Goal: Information Seeking & Learning: Compare options

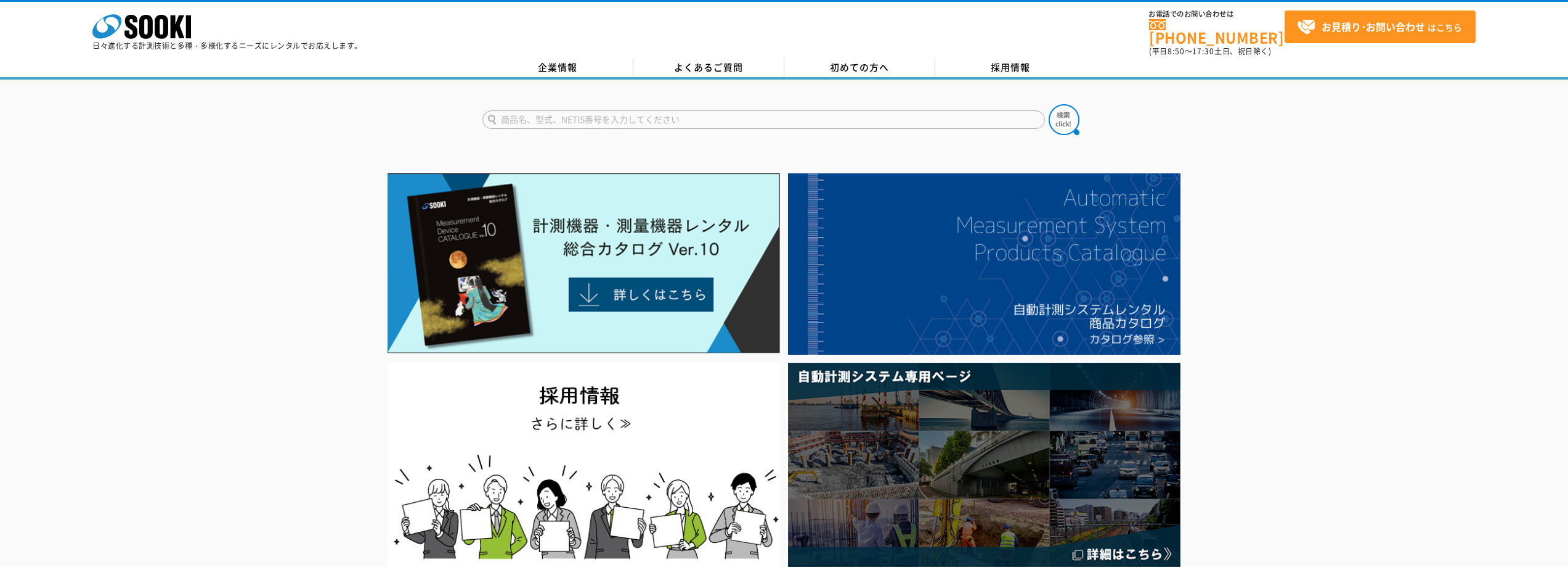
click at [578, 118] on input "text" at bounding box center [763, 119] width 563 height 19
type input "ｔ"
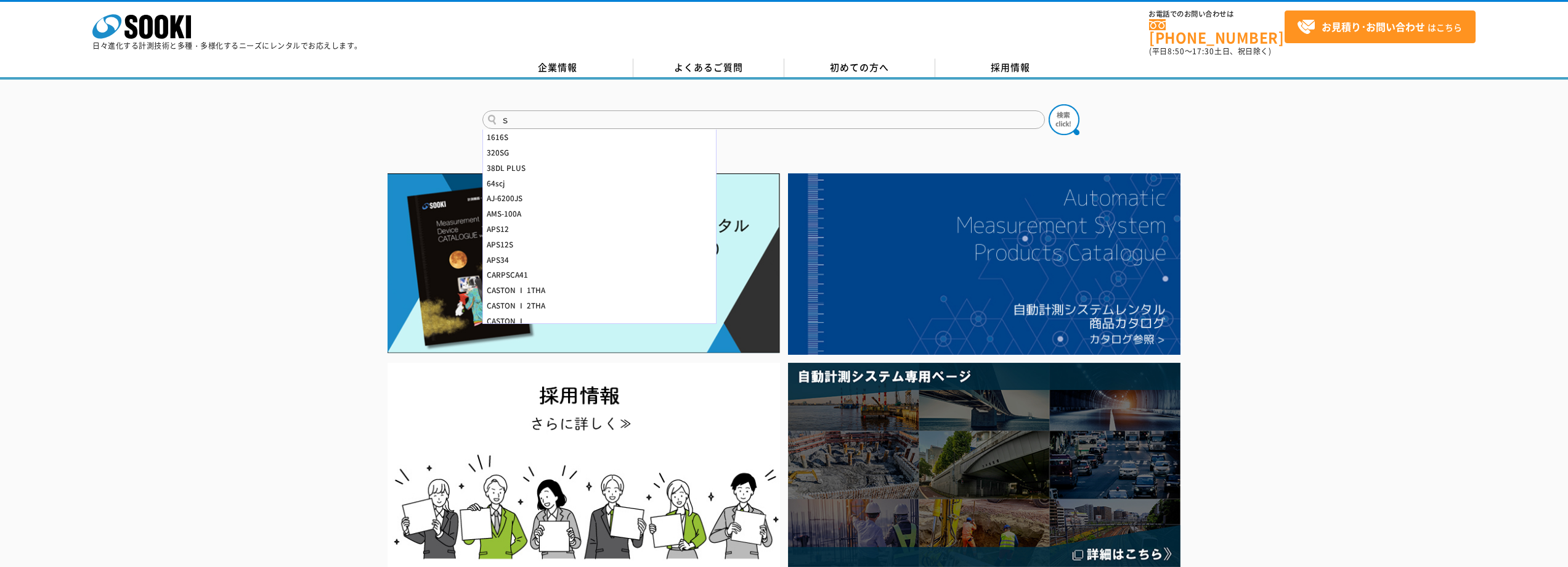
type input "そ"
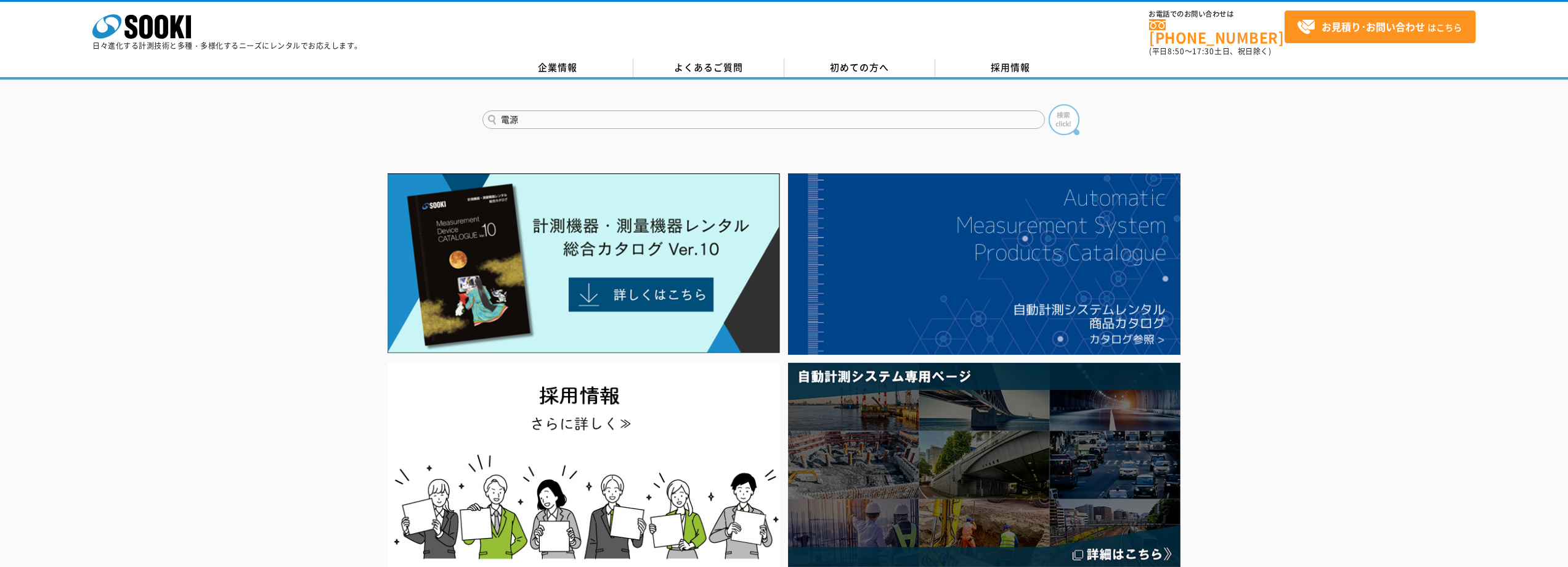
type input "電源"
click at [1059, 108] on img at bounding box center [1063, 119] width 30 height 30
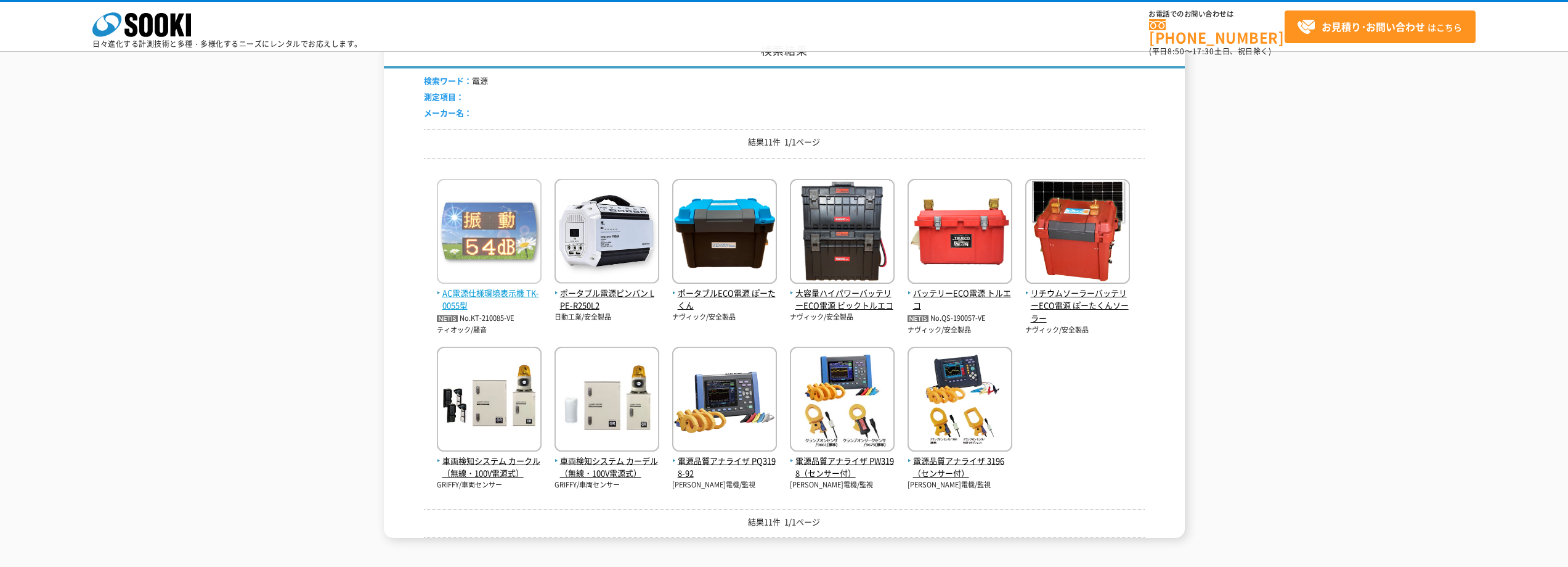
scroll to position [124, 0]
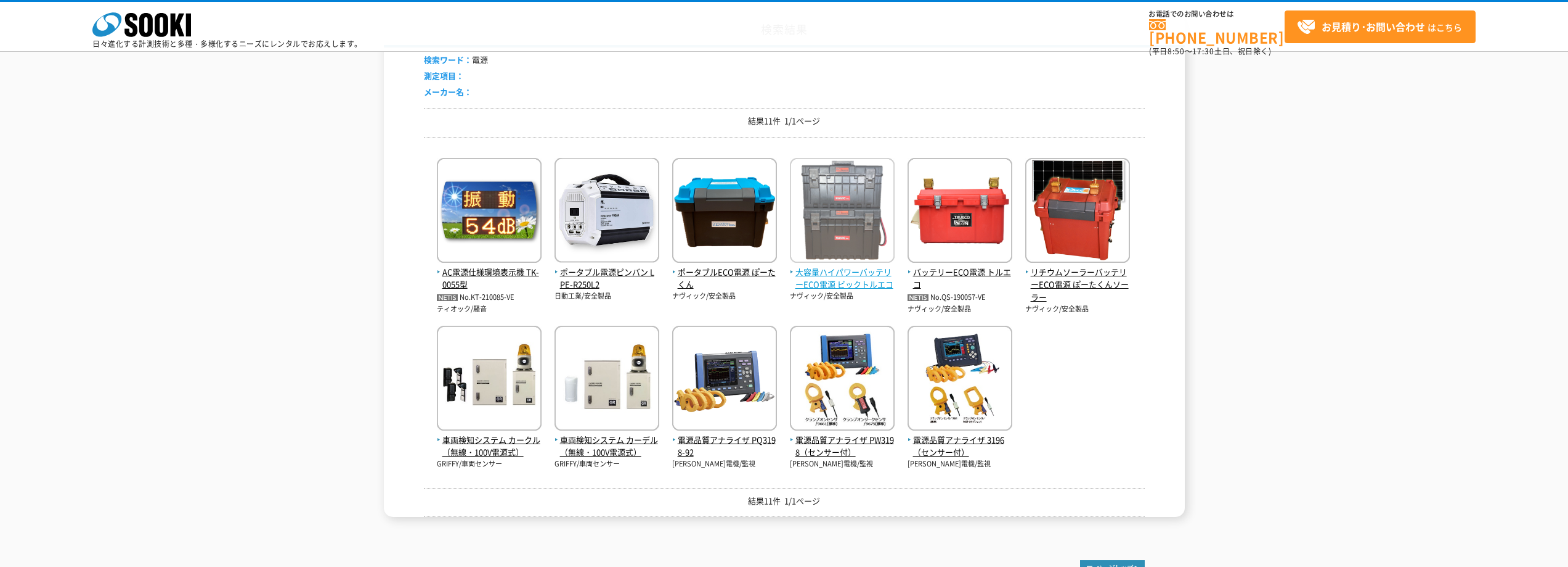
click at [838, 269] on span "大容量ハイパワーバッテリーECO電源 ビックトルエコ" at bounding box center [842, 278] width 105 height 26
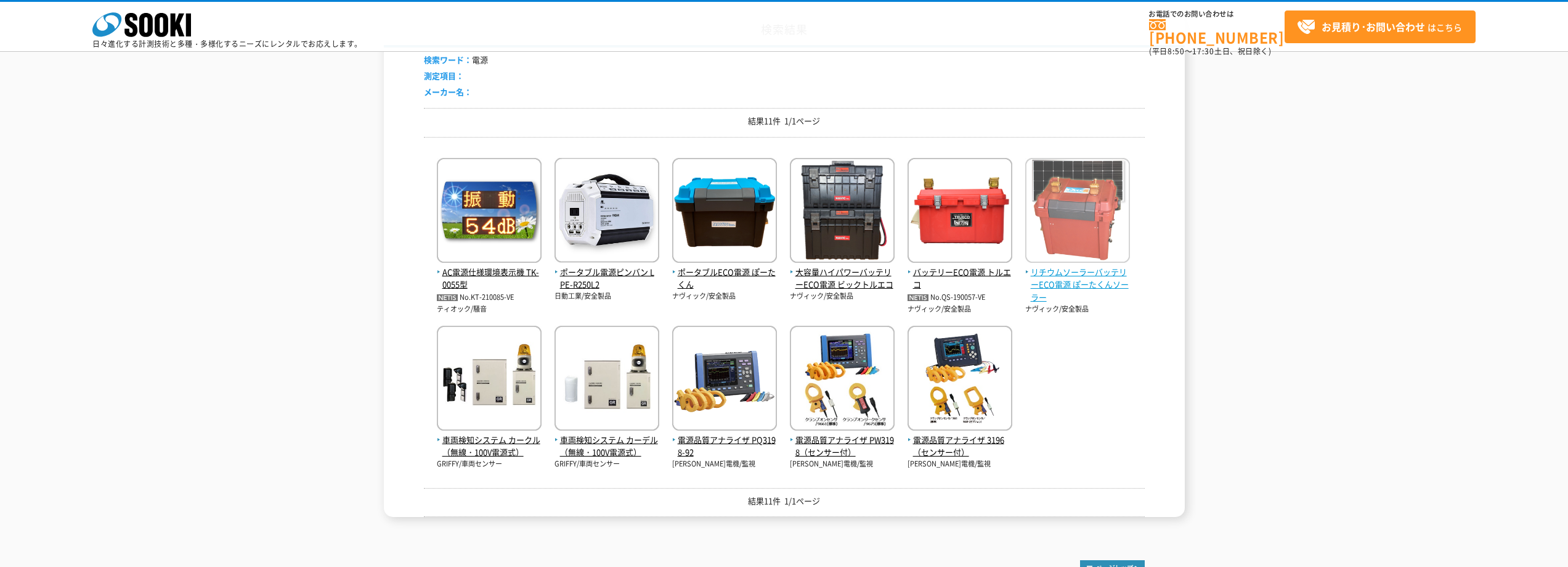
click at [1083, 283] on span "リチウムソーラーバッテリーECO電源 ぽーたくんソーラー" at bounding box center [1077, 284] width 105 height 38
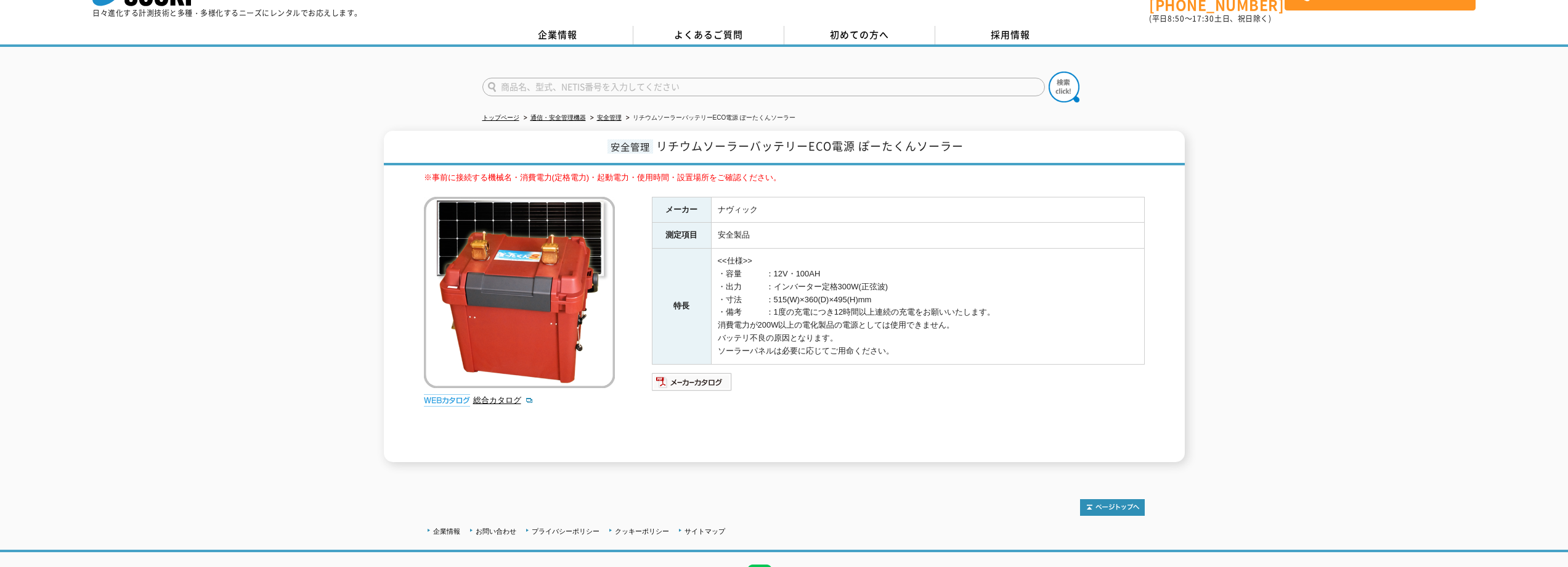
scroll to position [62, 0]
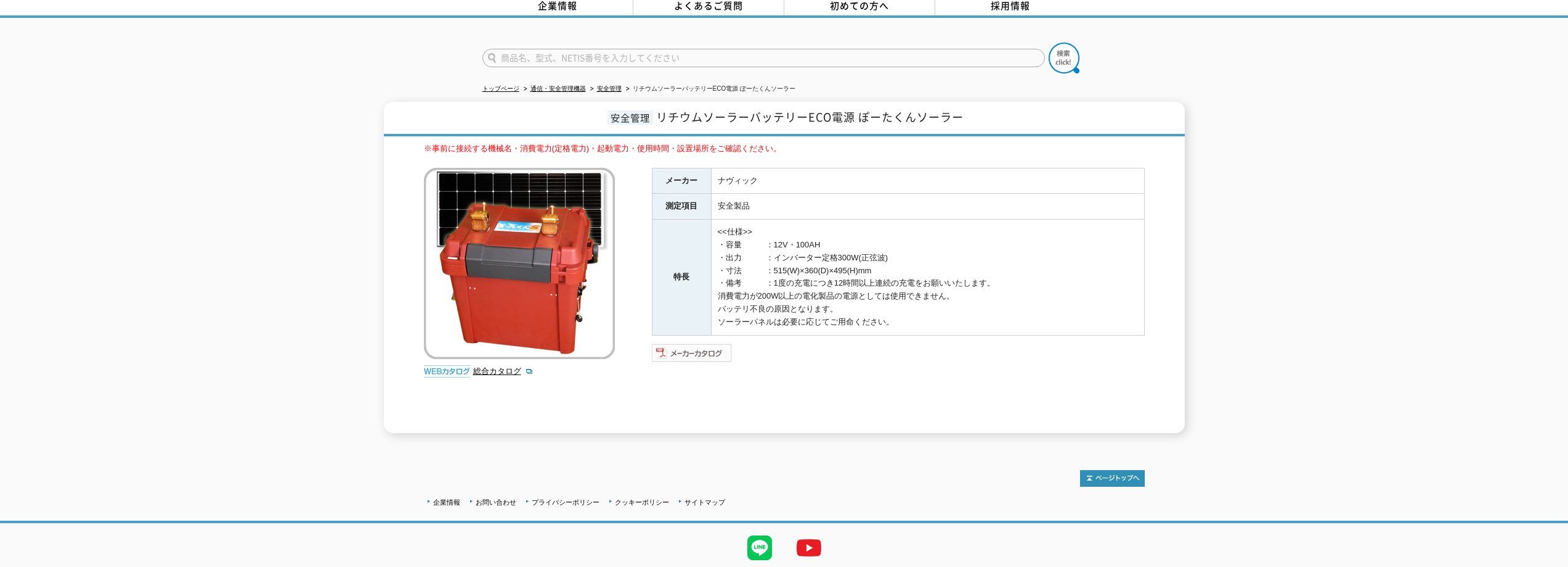
click at [701, 347] on img at bounding box center [692, 353] width 81 height 20
click at [792, 392] on div "メーカー ナヴィック 測定項目 安全製品 特長 <<仕様>> ・容量　　　：12V・100AH ・出力　　　：インバーター定格300W(正弦波) ・寸法　　　…" at bounding box center [898, 301] width 493 height 265
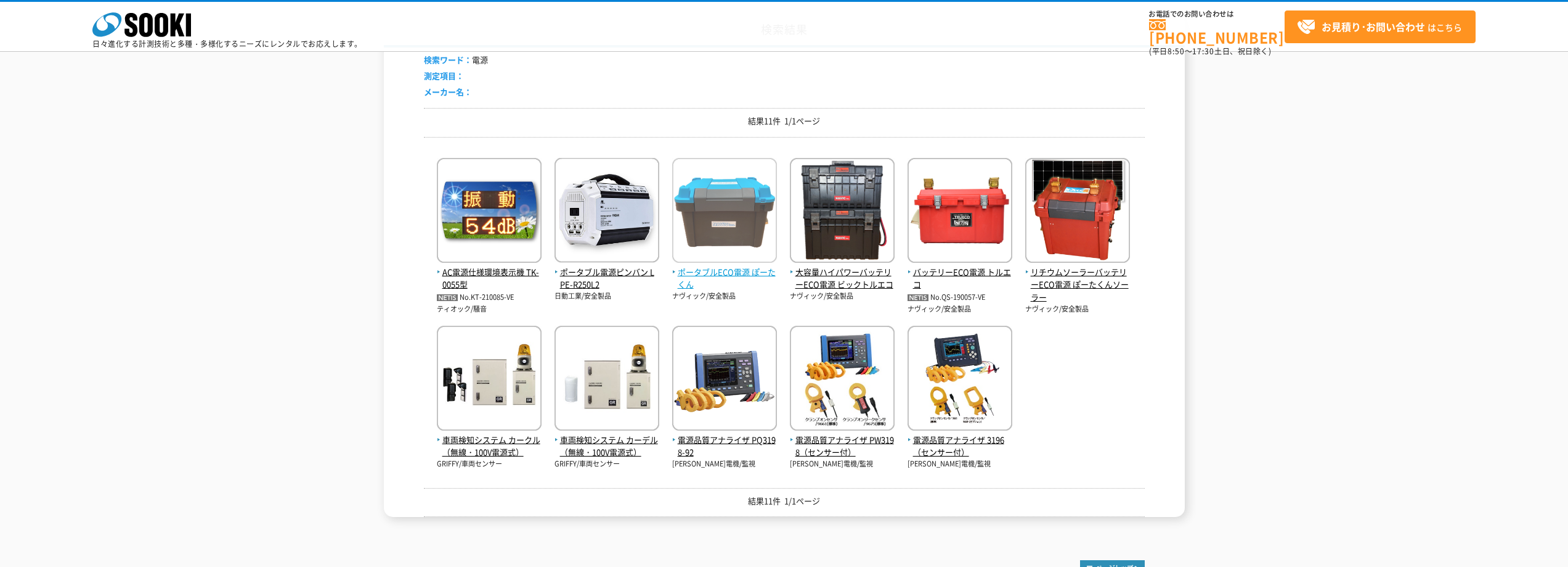
click at [749, 271] on span "ポータブルECO電源 ぽーたくん" at bounding box center [725, 278] width 105 height 26
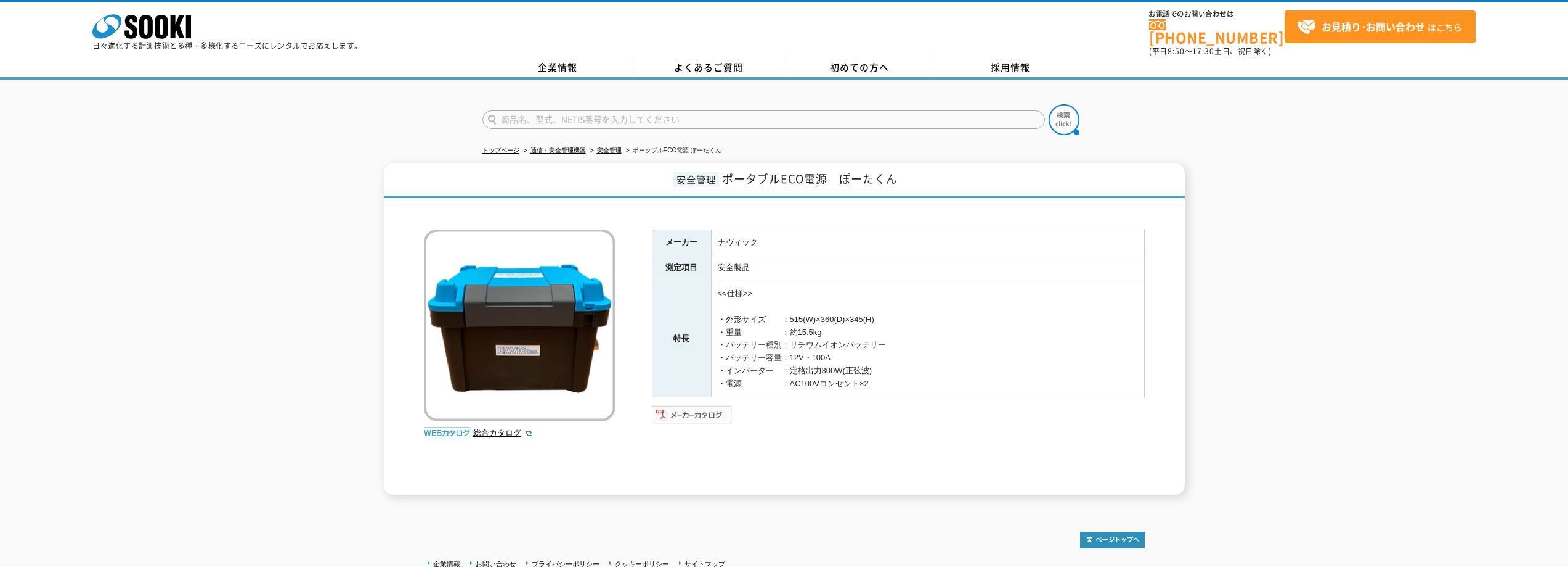
click at [694, 409] on img at bounding box center [692, 415] width 81 height 20
click at [903, 312] on td "<<仕様>> ・外形サイズ　　：515(W)×360(D)×345(H) ・重量　　　　　：約15.5kg ・バッテリー種別：リチウムイオンバッテリー ・バッ…" at bounding box center [927, 338] width 433 height 115
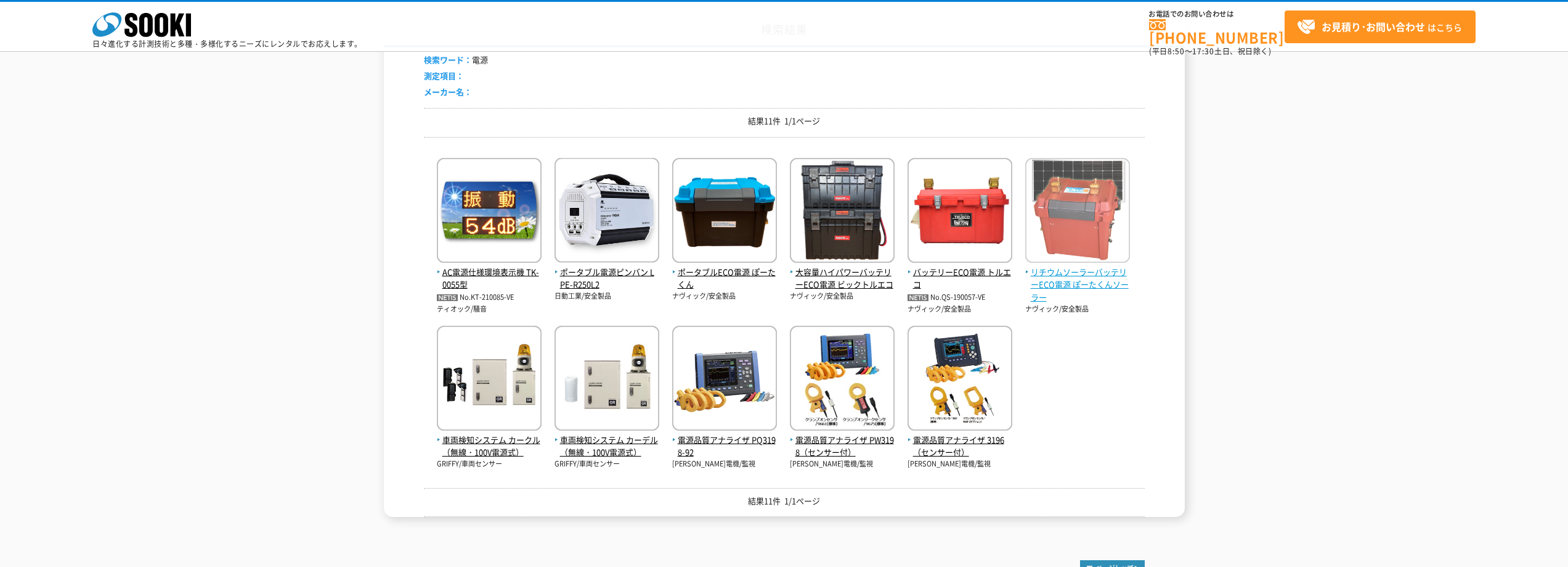
click at [1097, 283] on span "リチウムソーラーバッテリーECO電源 ぽーたくんソーラー" at bounding box center [1077, 284] width 105 height 38
click at [1086, 281] on span "リチウムソーラーバッテリーECO電源 ぽーたくんソーラー" at bounding box center [1077, 284] width 105 height 38
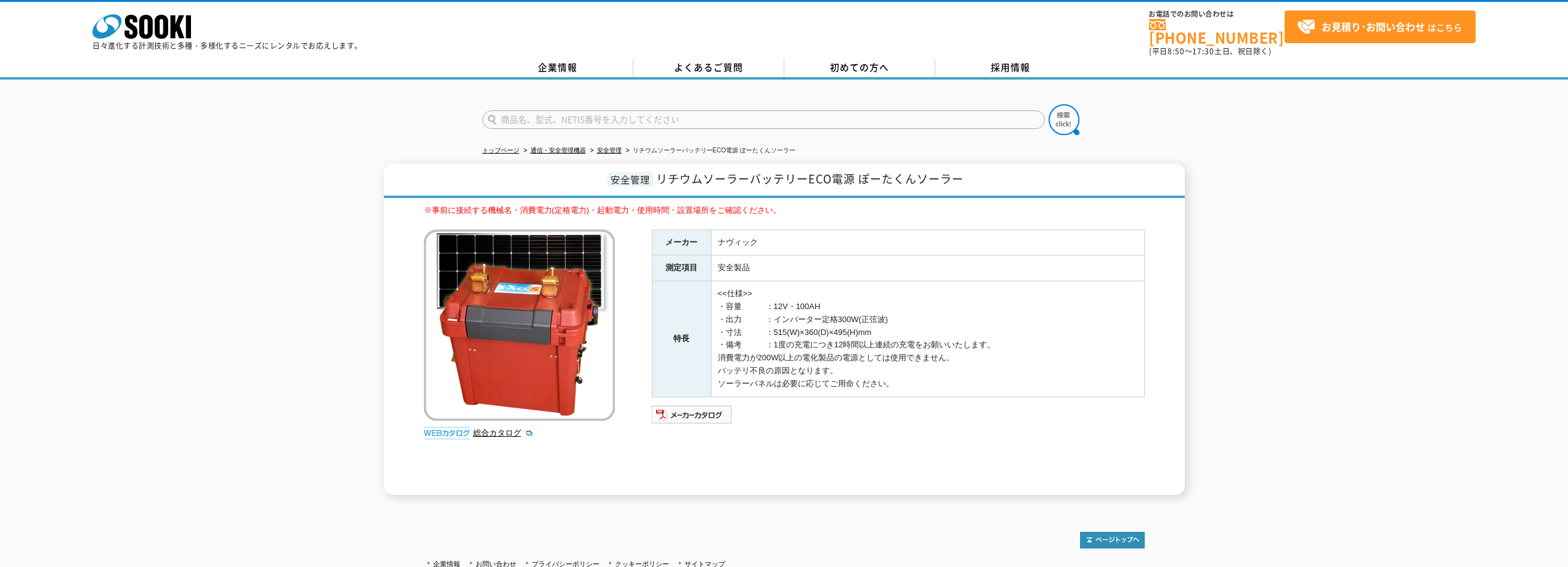
click at [1412, 224] on div "安全管理 リチウムソーラーバッテリーECO電源 ぽーたくんソーラー ※事前に接続する機械名・消費電力(定格電力)・起動電力・使用時間・設置場所をご確認ください…" at bounding box center [784, 328] width 1568 height 331
